Goal: Ask a question

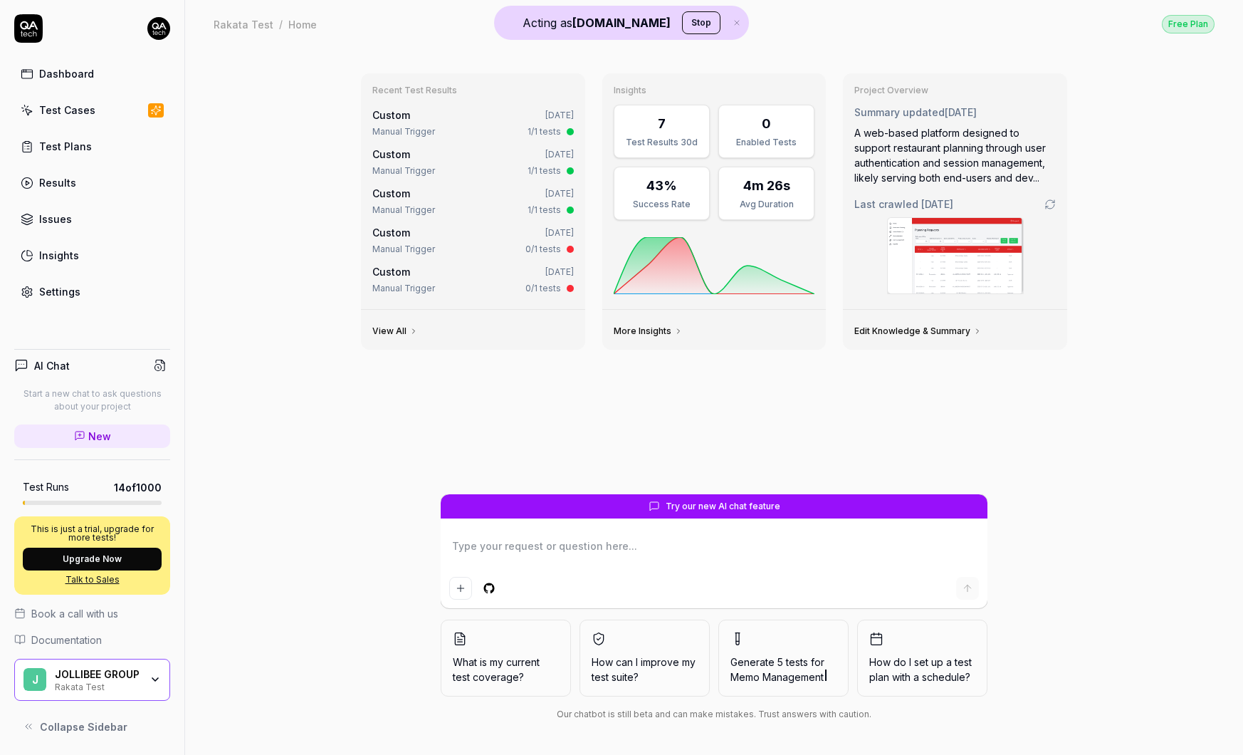
click at [127, 671] on div "JOLLIBEE GROUP" at bounding box center [97, 674] width 85 height 13
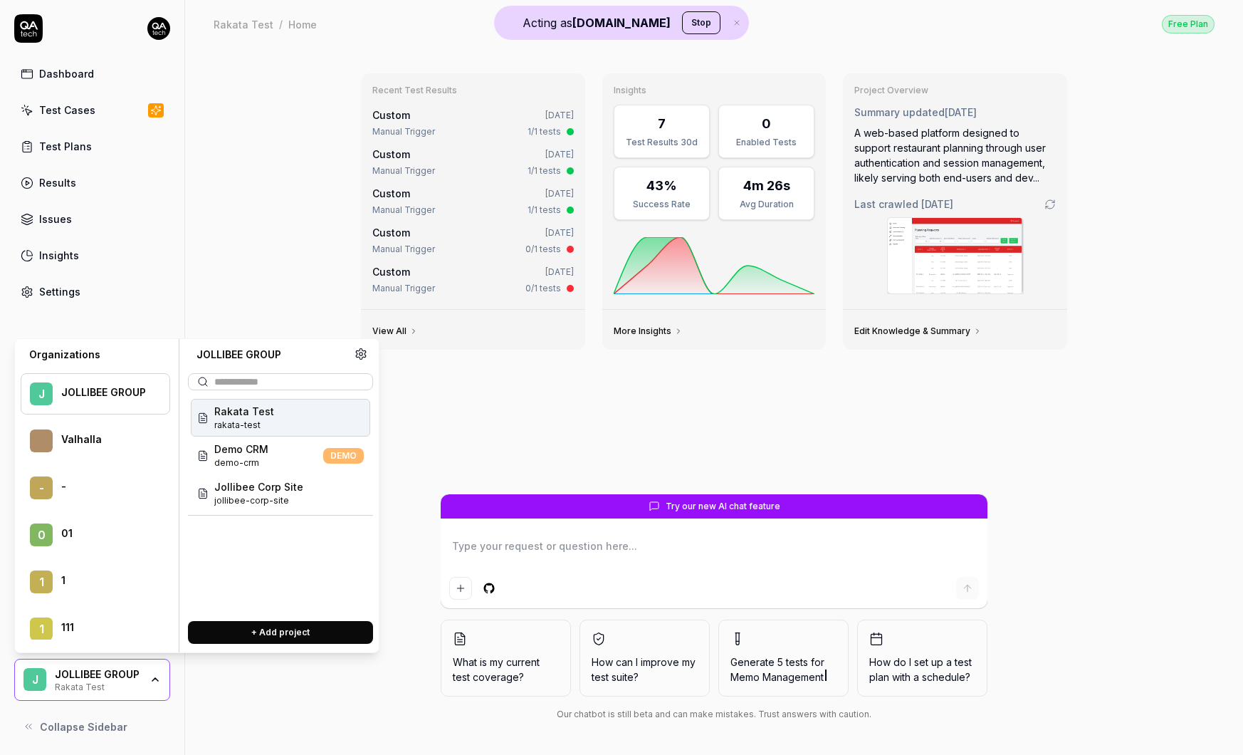
type textarea "*"
type input "*"
type textarea "*"
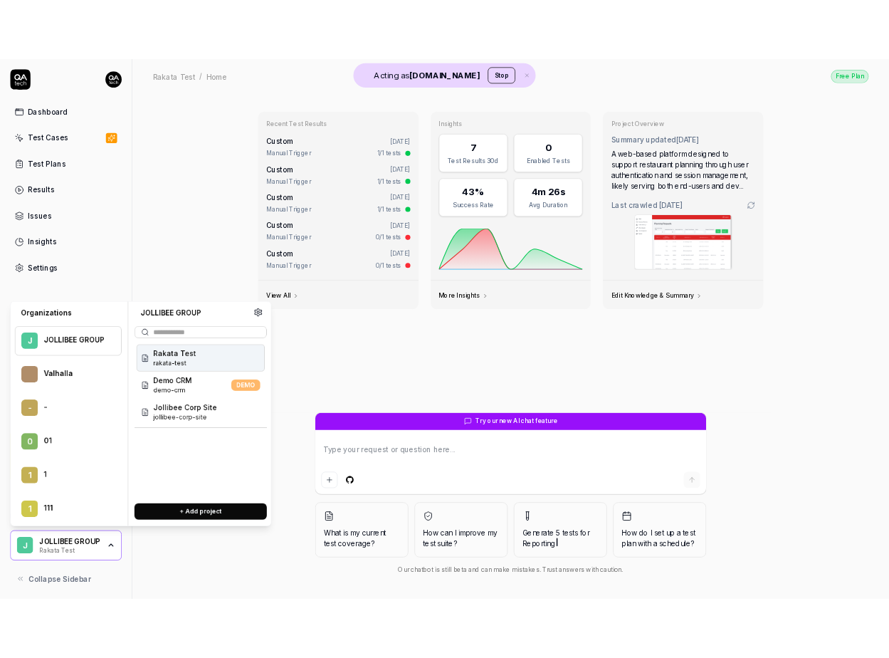
scroll to position [34823, 0]
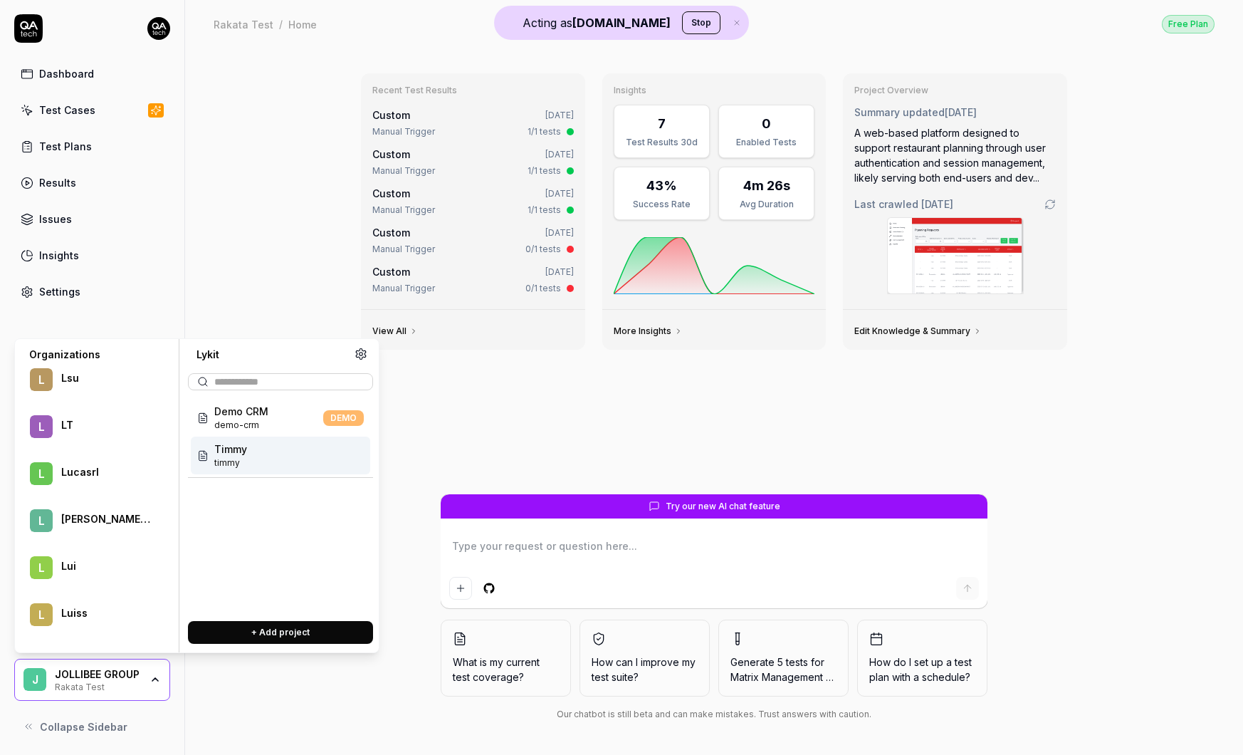
click at [254, 460] on div "[PERSON_NAME] [PERSON_NAME]" at bounding box center [280, 455] width 179 height 38
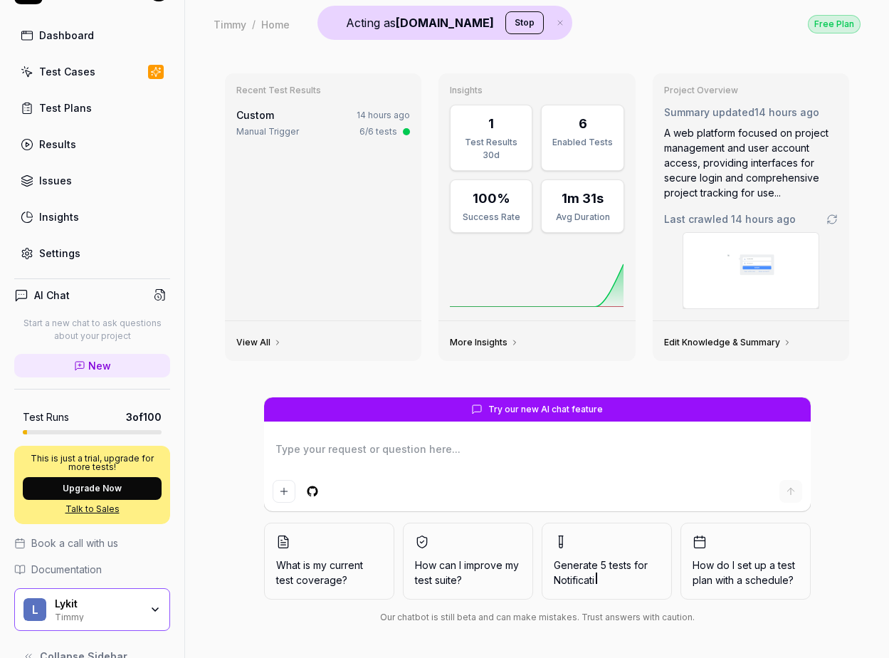
scroll to position [66, 0]
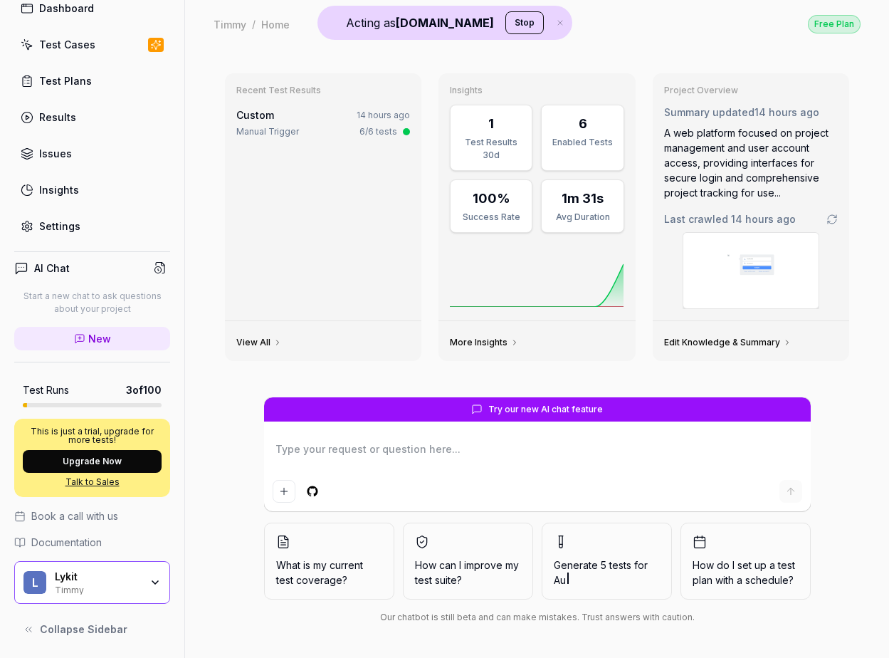
click at [78, 589] on div "Timmy" at bounding box center [97, 588] width 85 height 11
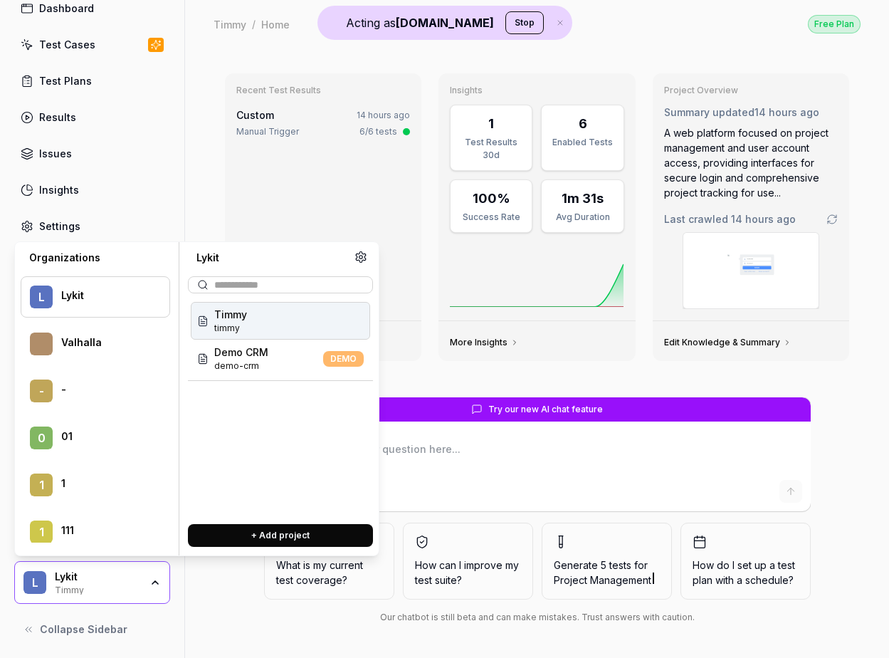
type textarea "*"
